Goal: Entertainment & Leisure: Consume media (video, audio)

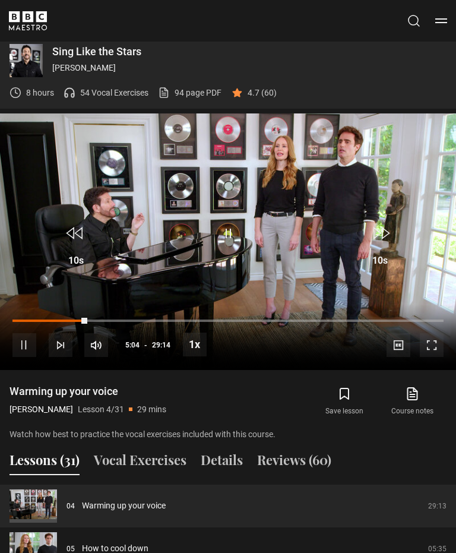
click at [288, 227] on video-js "Video Player is loading. Play Lesson Warming up your voice 10s Skip Back 10 sec…" at bounding box center [228, 241] width 456 height 257
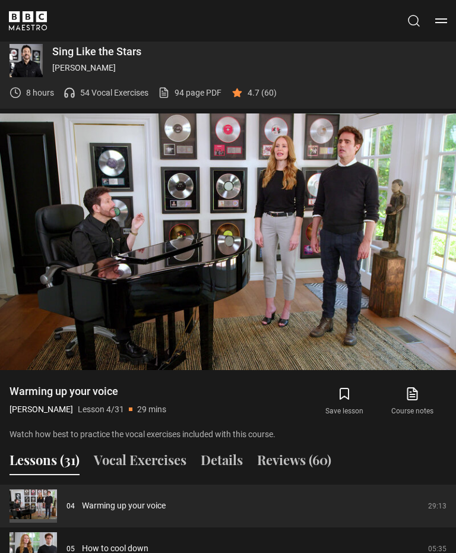
click at [282, 233] on video-js "Video Player is loading. Play Lesson Warming up your voice 10s Skip Back 10 sec…" at bounding box center [228, 241] width 456 height 257
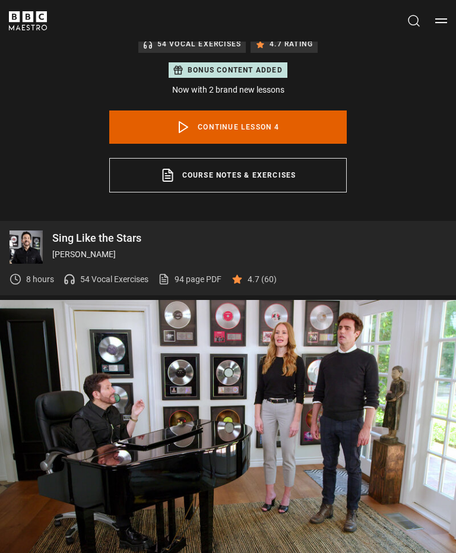
scroll to position [587, 0]
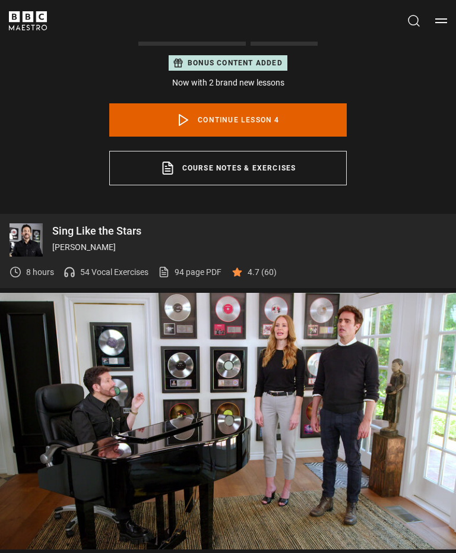
click at [381, 446] on video-js "Video Player is loading. Play Lesson Warming up your voice 10s Skip Back 10 sec…" at bounding box center [228, 421] width 456 height 257
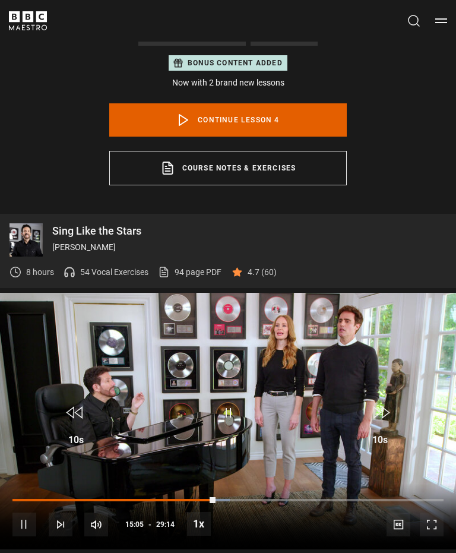
click at [216, 499] on div "Progress Bar" at bounding box center [113, 500] width 203 height 2
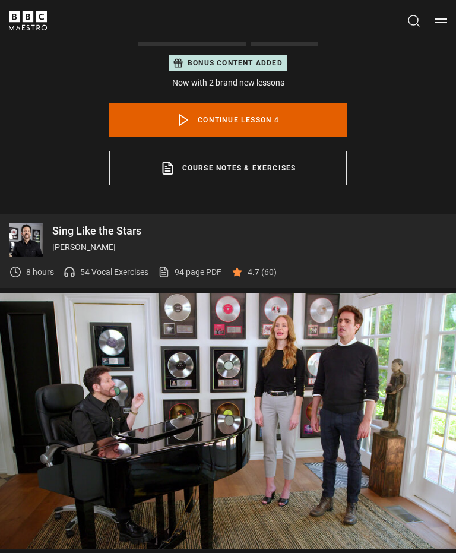
click at [289, 395] on video-js "Video Player is loading. Play Lesson Warming up your voice 10s Skip Back 10 sec…" at bounding box center [228, 421] width 456 height 257
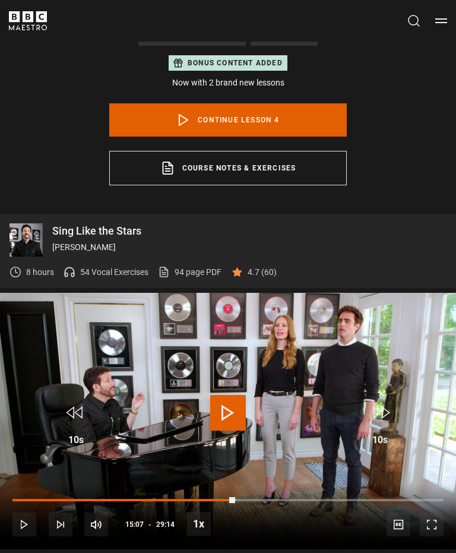
click at [243, 499] on div "Loaded : 52.07%" at bounding box center [227, 500] width 431 height 2
click at [238, 499] on div "Progress Bar" at bounding box center [236, 500] width 2 height 2
click at [242, 499] on div "Progress Bar" at bounding box center [126, 500] width 229 height 2
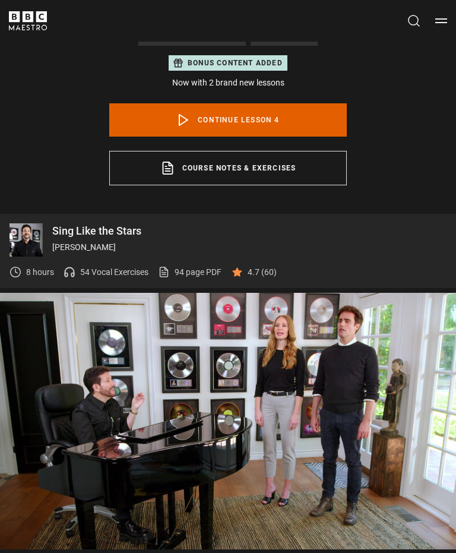
click at [325, 406] on video-js "Video Player is loading. Play Lesson Warming up your voice 10s Skip Back 10 sec…" at bounding box center [228, 421] width 456 height 257
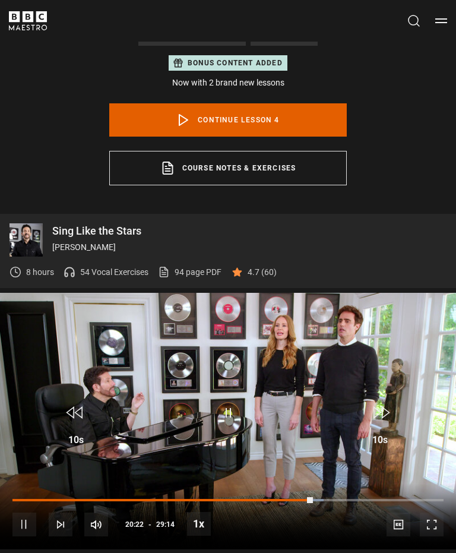
click at [395, 457] on video-js "Video Player is loading. Play Lesson Warming up your voice 10s Skip Back 10 sec…" at bounding box center [228, 421] width 456 height 257
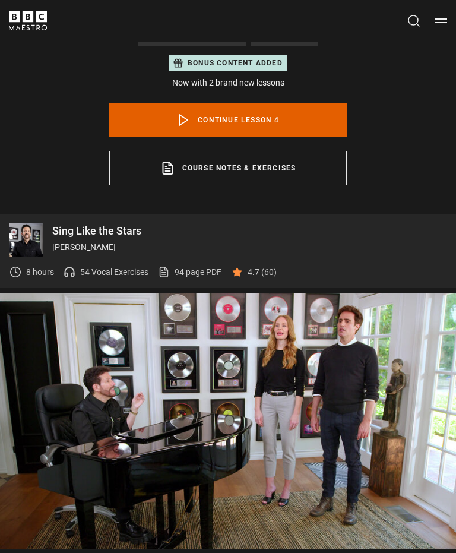
click at [276, 422] on video-js "Video Player is loading. Play Lesson Warming up your voice 10s Skip Back 10 sec…" at bounding box center [228, 421] width 456 height 257
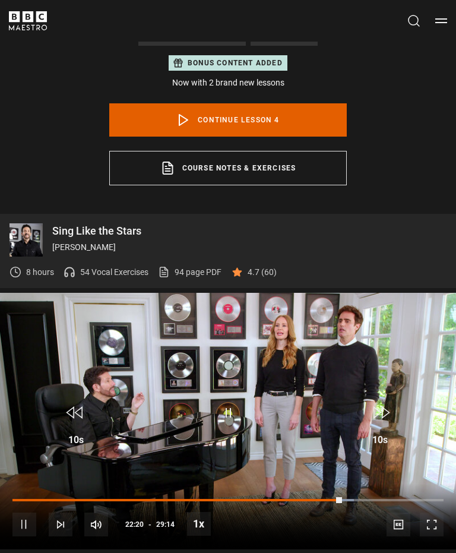
click at [265, 422] on video-js "Video Player is loading. Play Lesson Warming up your voice 10s Skip Back 10 sec…" at bounding box center [228, 421] width 456 height 257
